Goal: Information Seeking & Learning: Learn about a topic

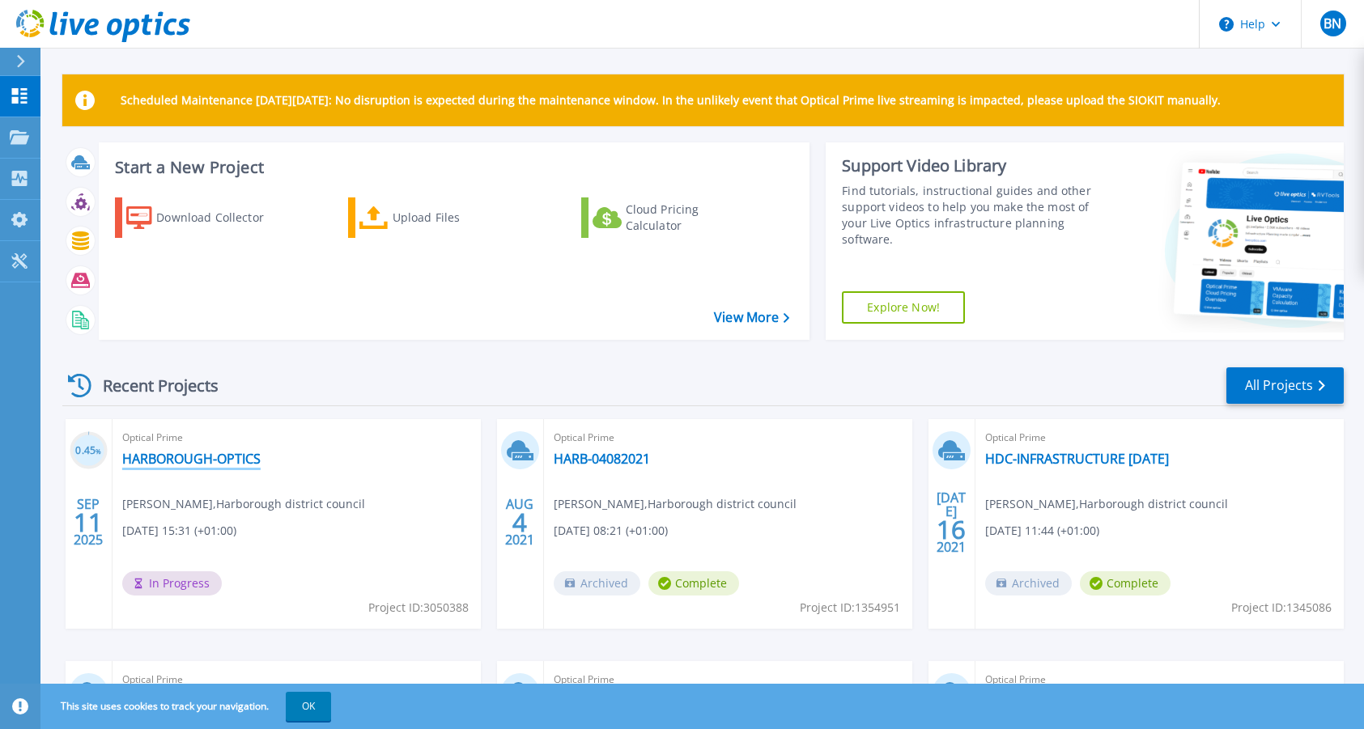
click at [179, 457] on link "HARBOROUGH-OPTICS" at bounding box center [191, 459] width 138 height 16
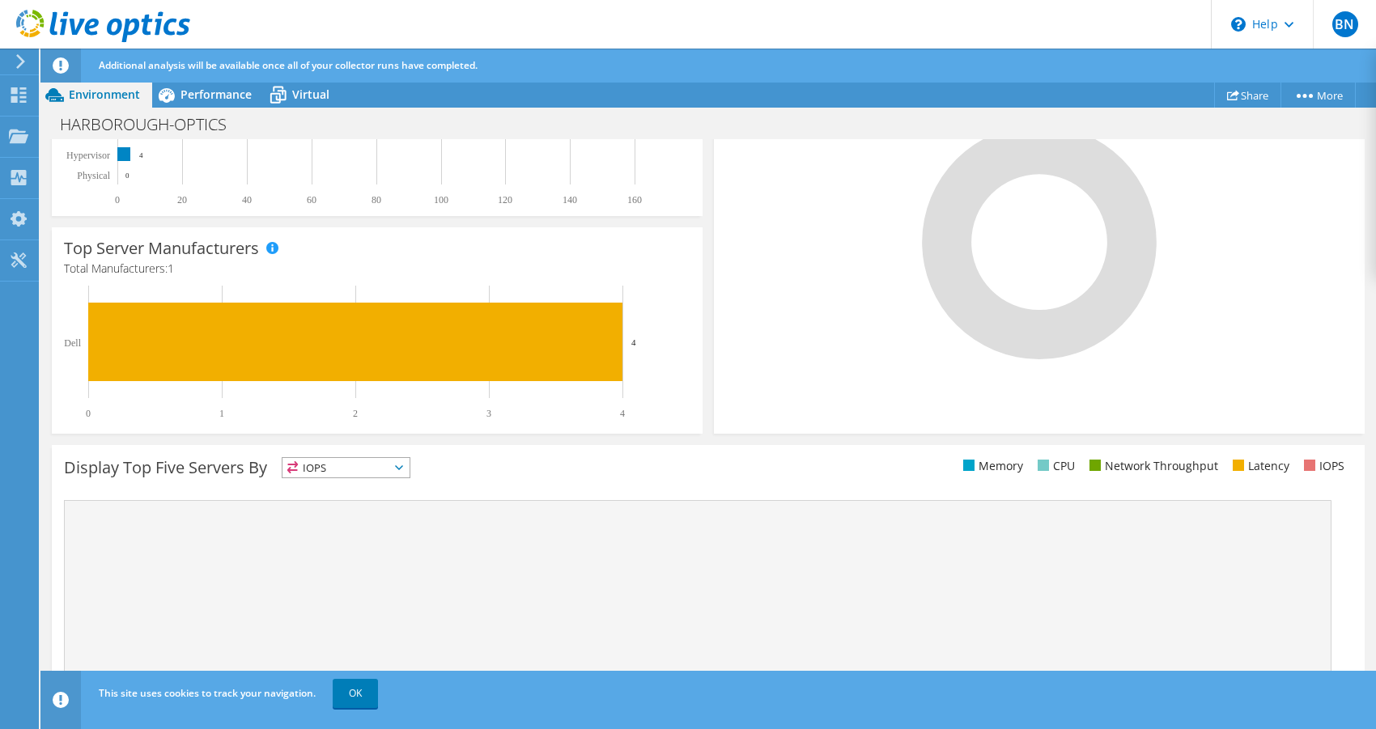
scroll to position [446, 0]
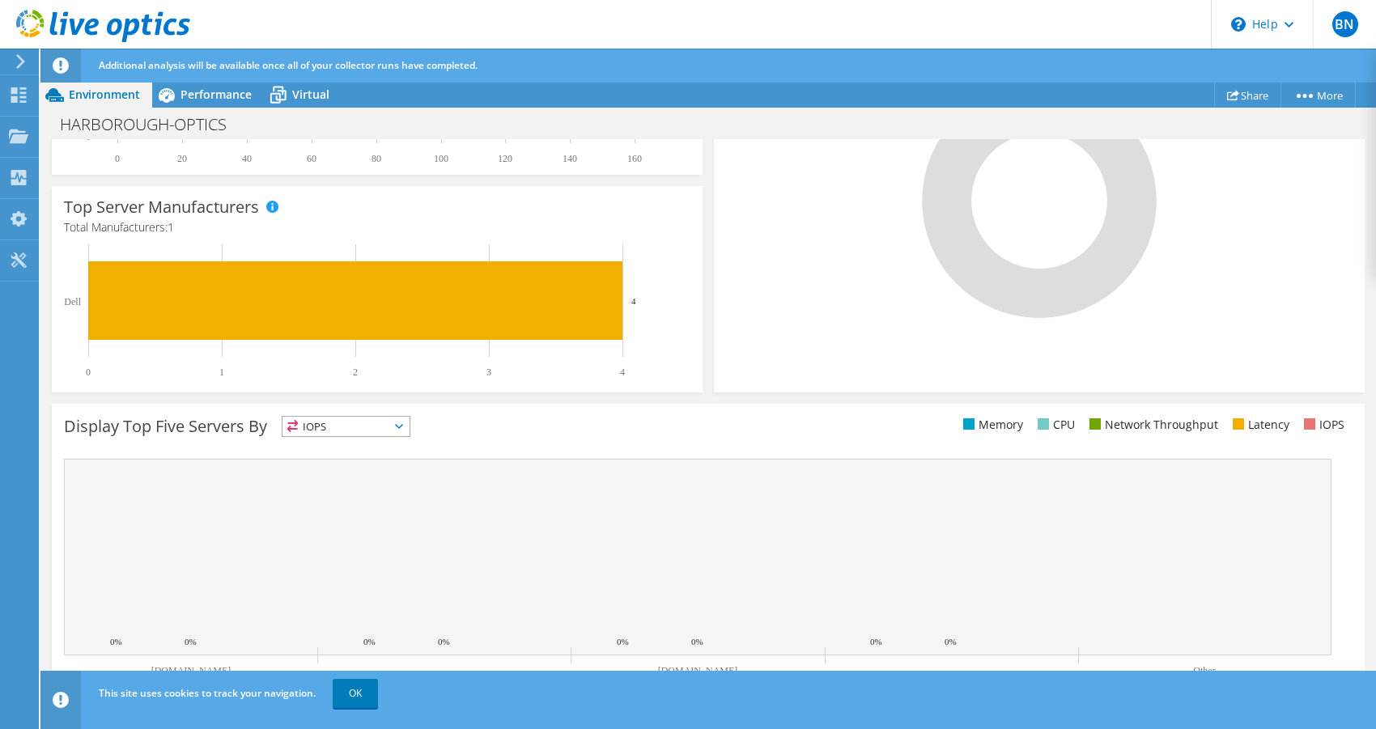
click at [807, 503] on rect at bounding box center [698, 557] width 1268 height 197
click at [365, 686] on link "OK" at bounding box center [355, 693] width 45 height 29
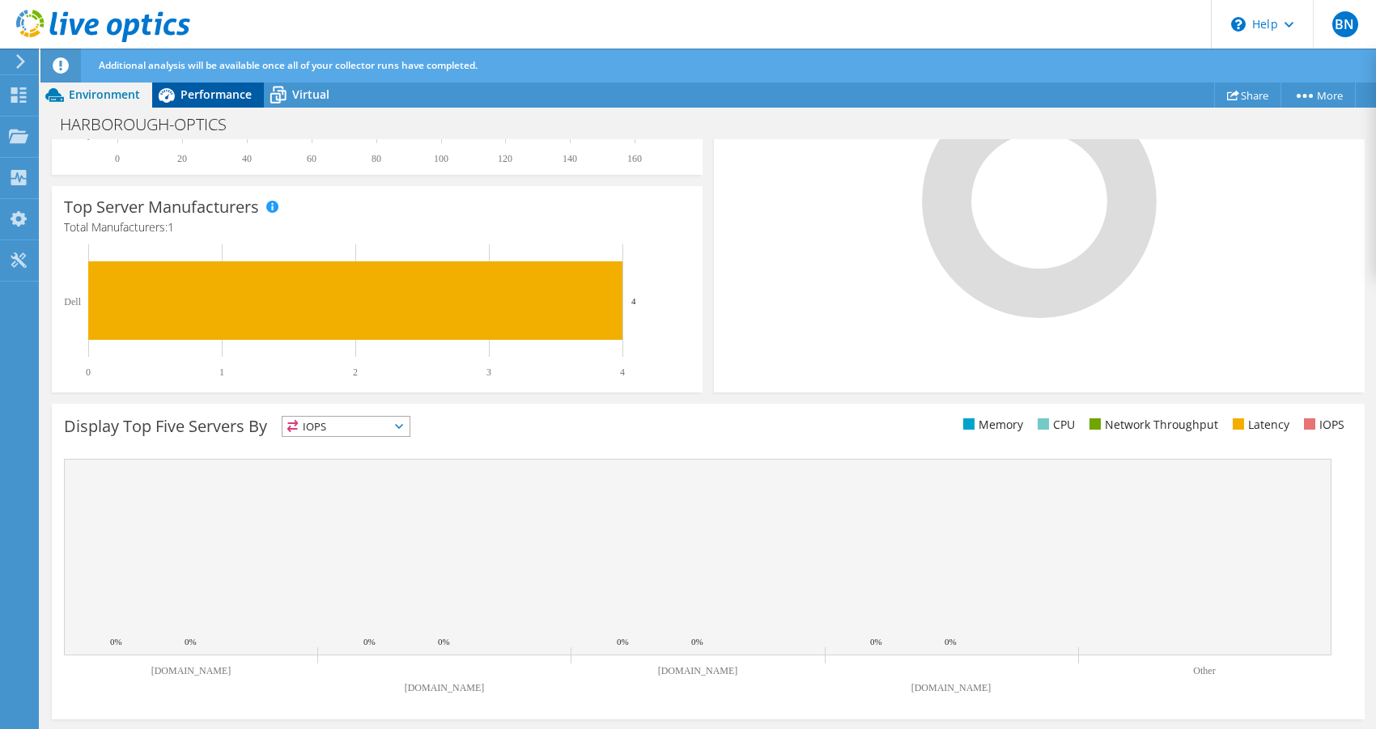
click at [223, 94] on span "Performance" at bounding box center [216, 94] width 71 height 15
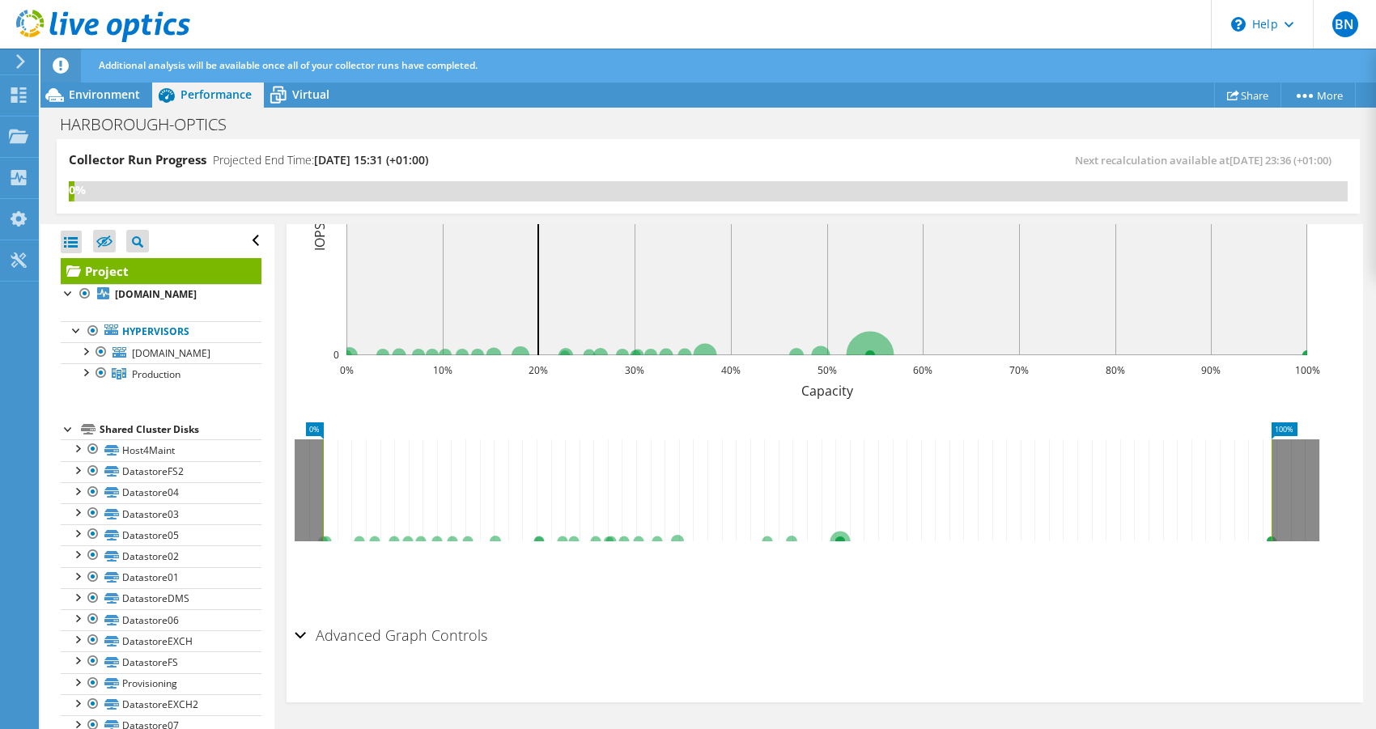
scroll to position [0, 0]
click at [678, 630] on div "Advanced Graph Controls" at bounding box center [825, 636] width 1060 height 35
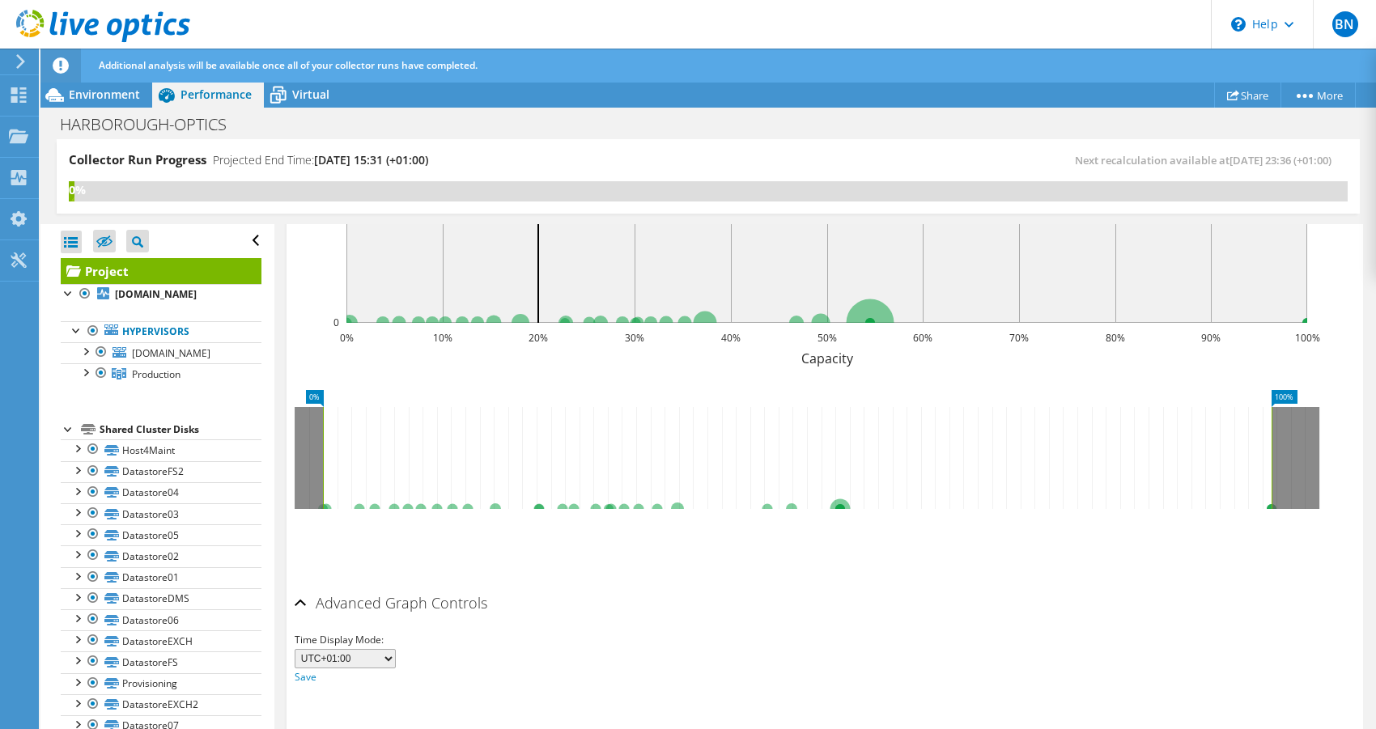
click at [306, 619] on h2 "Advanced Graph Controls" at bounding box center [391, 603] width 193 height 32
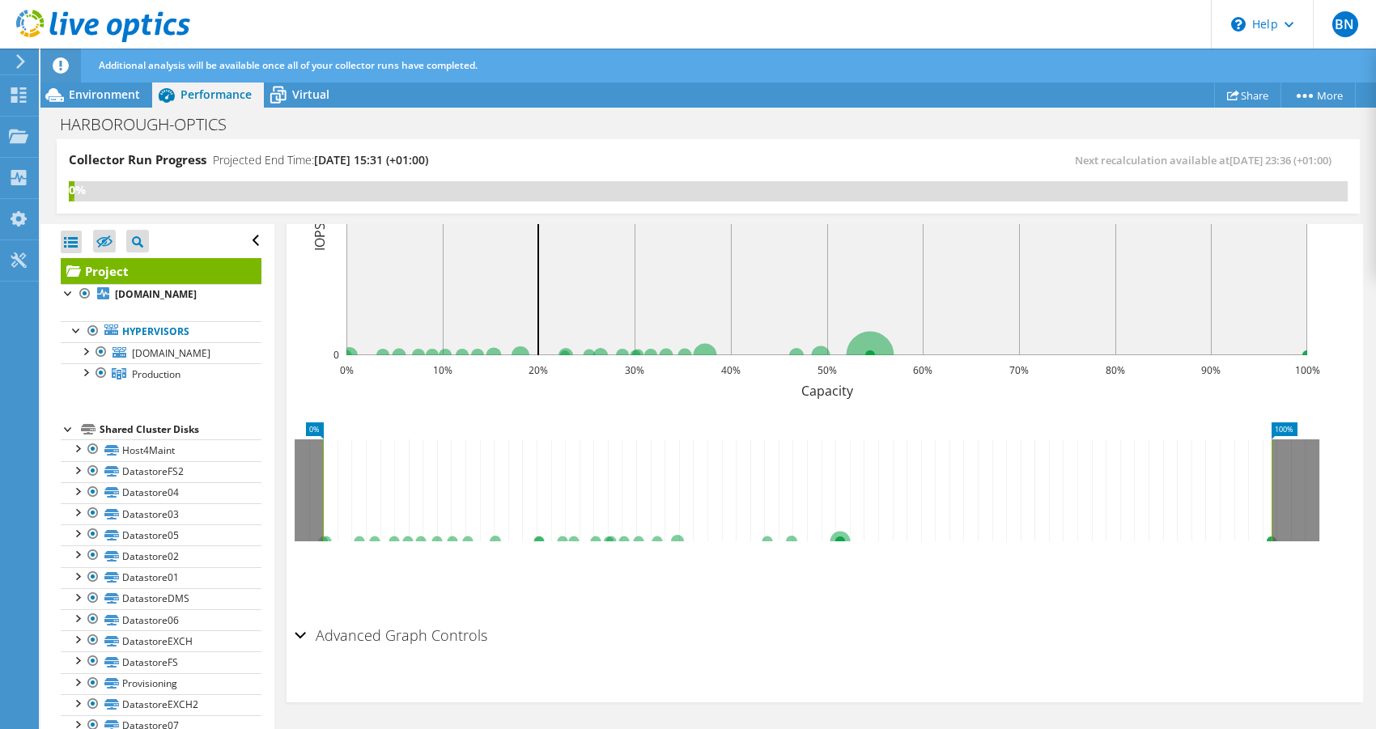
scroll to position [266, 0]
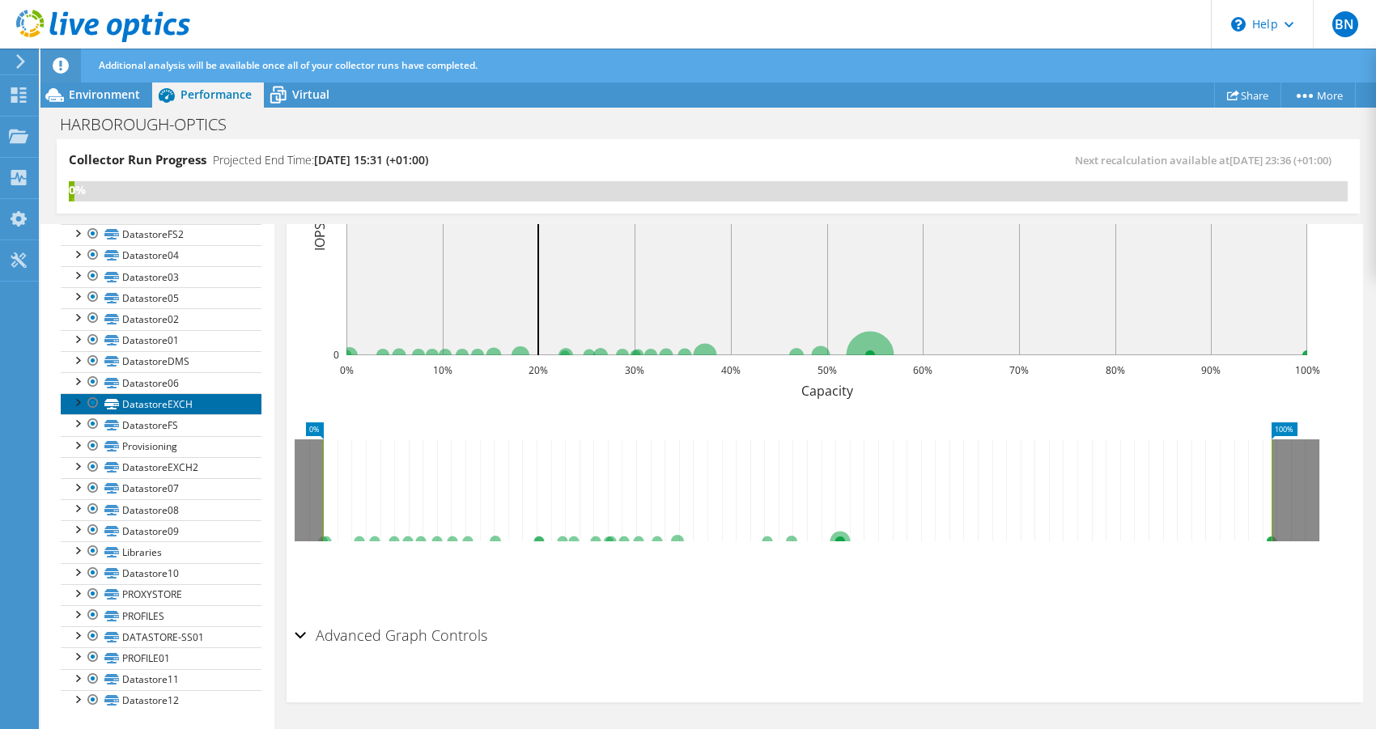
click at [133, 401] on link "DatastoreEXCH" at bounding box center [161, 403] width 201 height 21
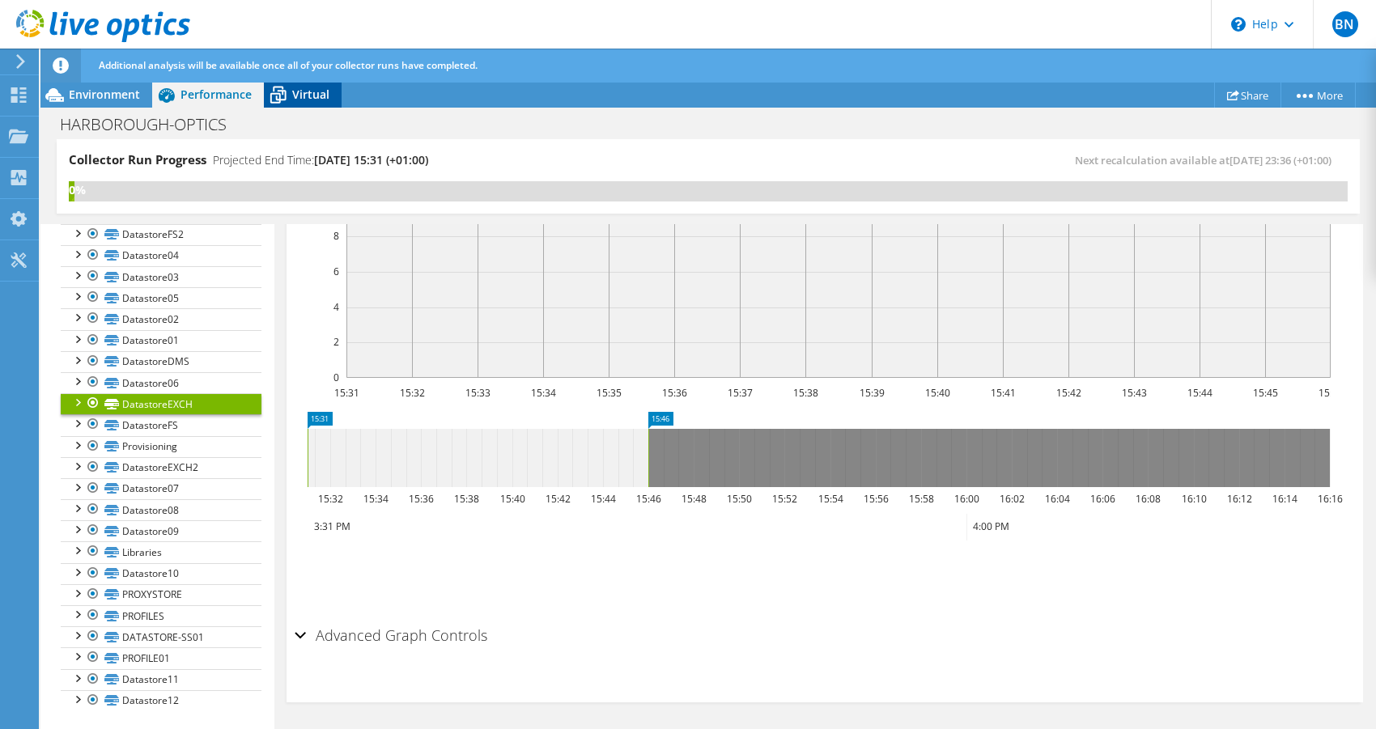
scroll to position [520, 0]
click at [321, 92] on span "Virtual" at bounding box center [310, 94] width 37 height 15
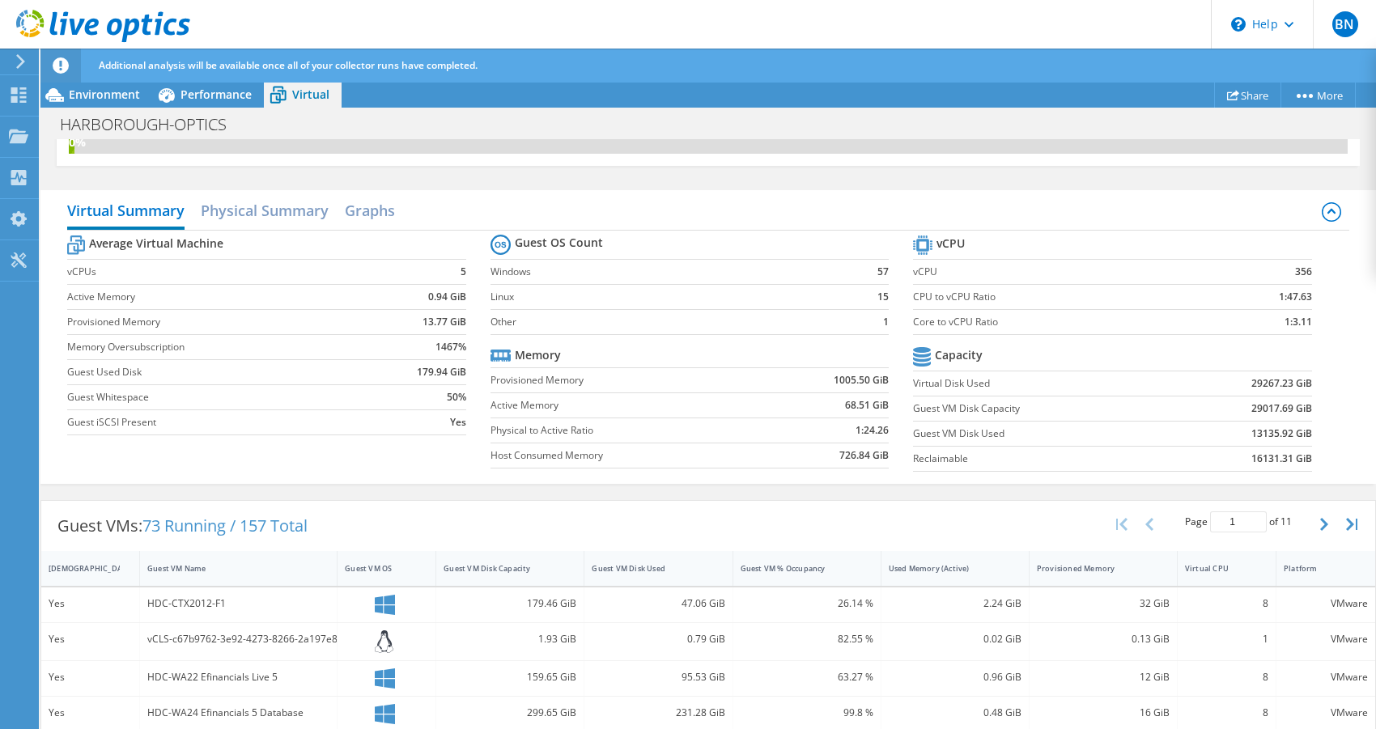
scroll to position [0, 0]
click at [15, 176] on use at bounding box center [18, 177] width 15 height 15
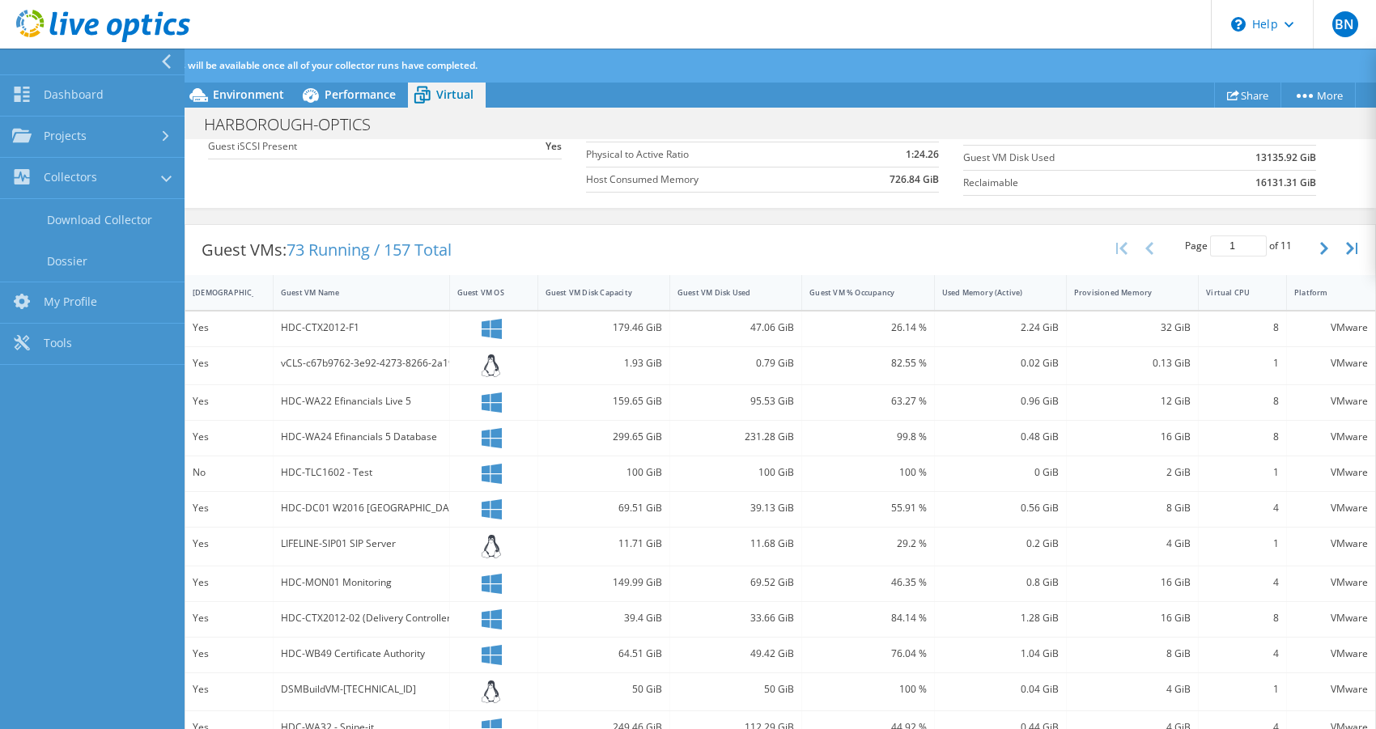
scroll to position [453, 0]
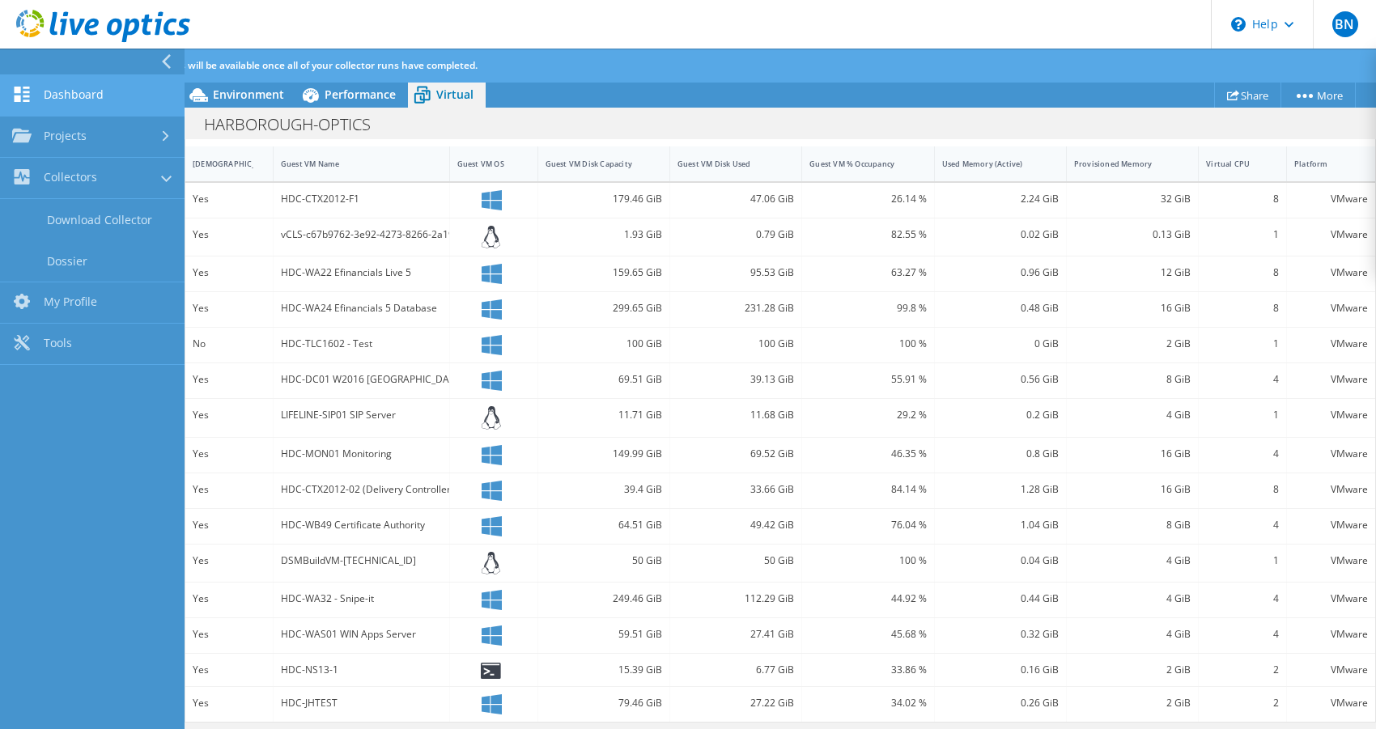
click at [70, 90] on link "Dashboard" at bounding box center [92, 95] width 185 height 41
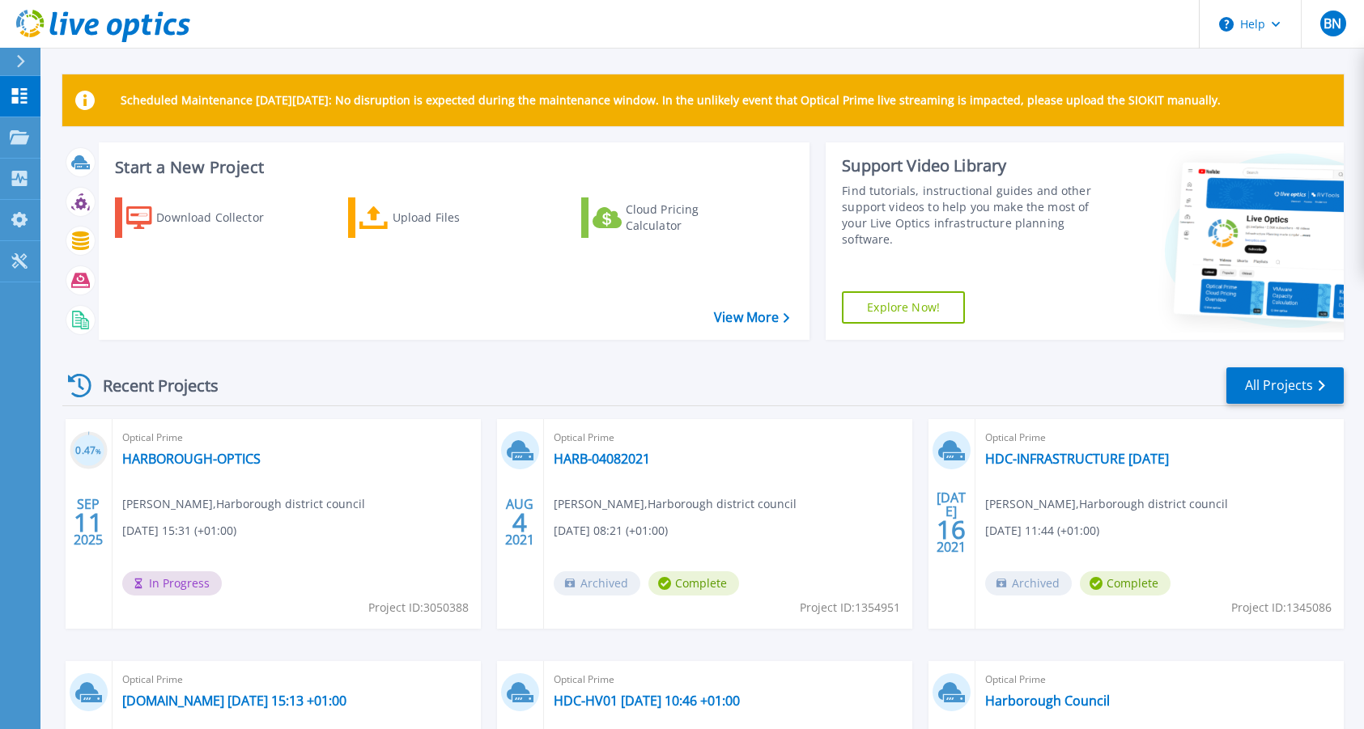
scroll to position [236, 0]
